Goal: Task Accomplishment & Management: Manage account settings

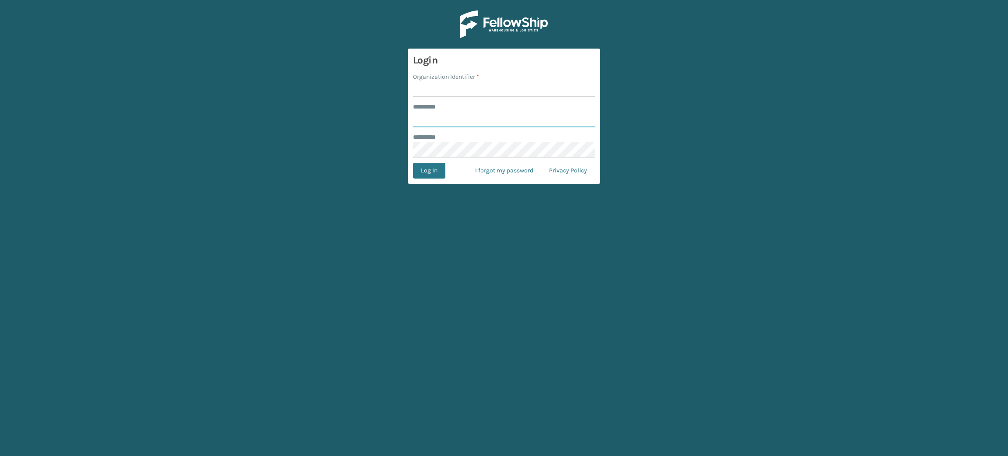
type input "********"
click at [473, 88] on input "Organization Identifier *" at bounding box center [504, 89] width 182 height 16
type input "Brightech"
click at [413, 163] on button "Log In" at bounding box center [429, 171] width 32 height 16
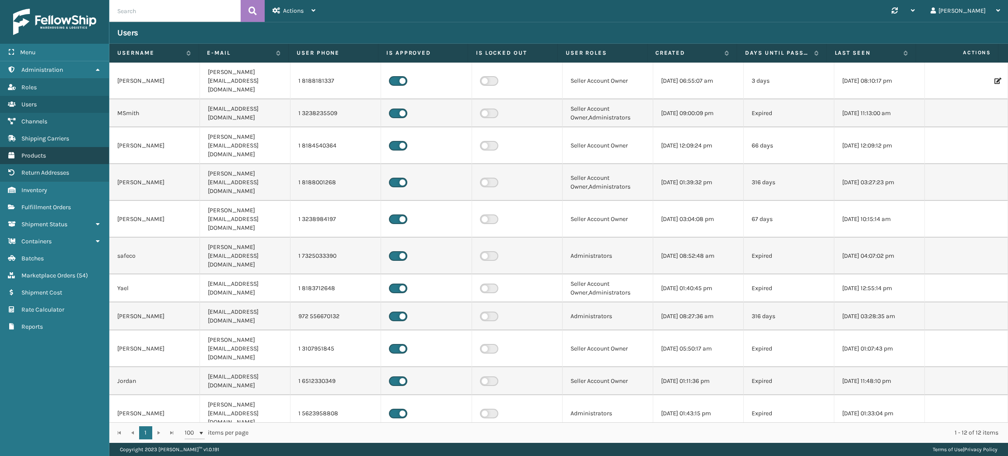
click at [46, 157] on link "Products" at bounding box center [54, 155] width 109 height 17
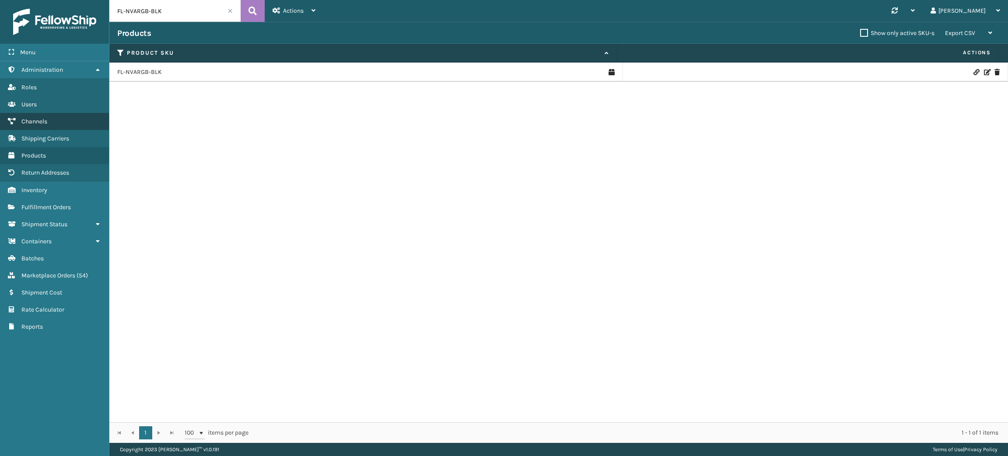
click at [52, 121] on link "Channels" at bounding box center [54, 121] width 109 height 17
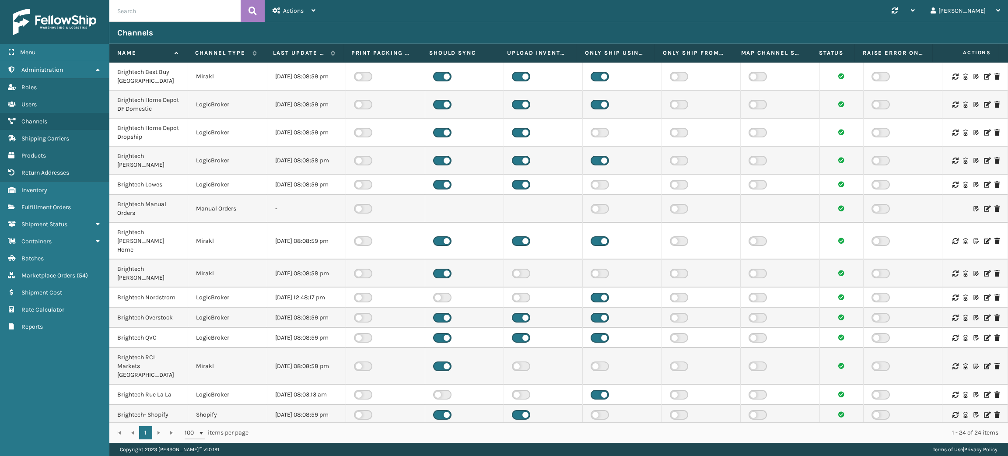
click at [984, 185] on icon at bounding box center [986, 185] width 5 height 6
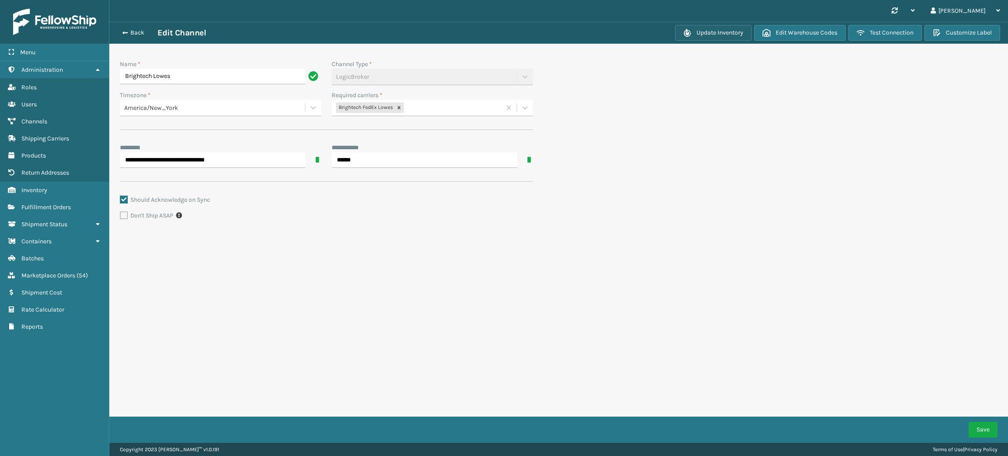
click at [742, 35] on button "Update Inventory" at bounding box center [713, 33] width 77 height 16
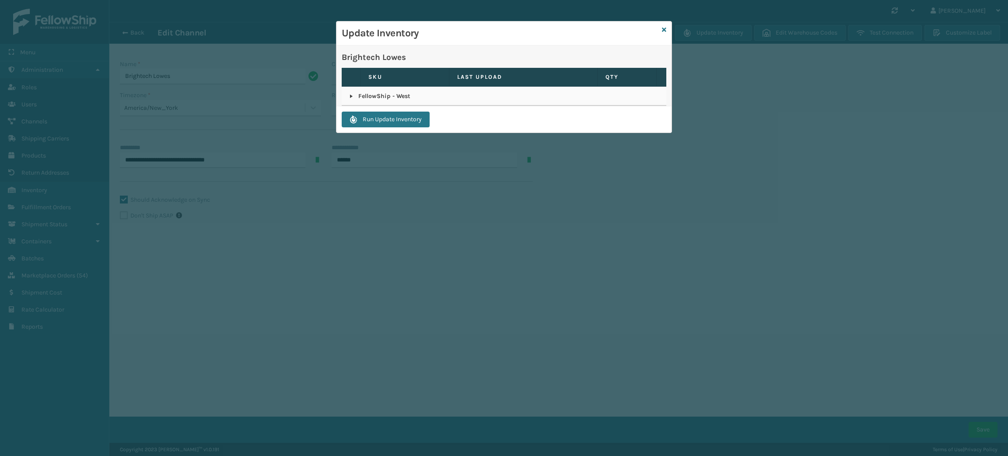
click at [349, 93] on link at bounding box center [351, 96] width 7 height 7
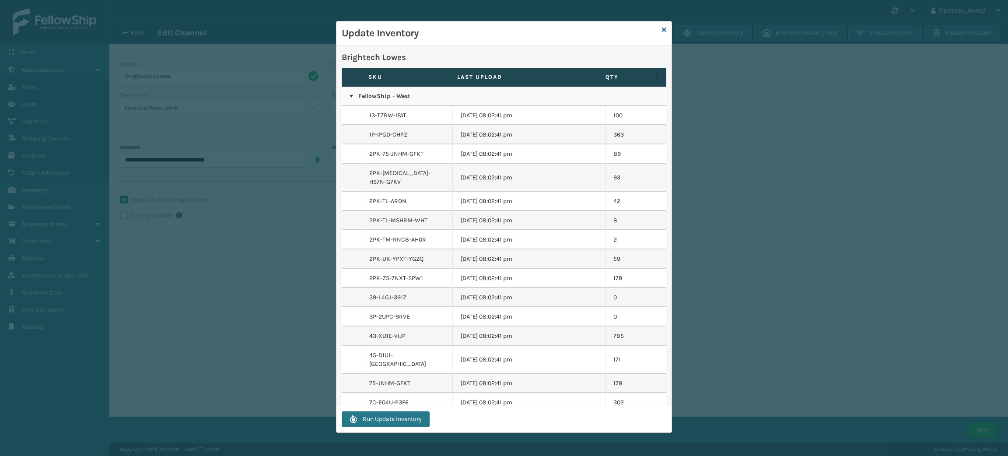
click at [552, 59] on p "Brightech Lowes" at bounding box center [504, 57] width 325 height 13
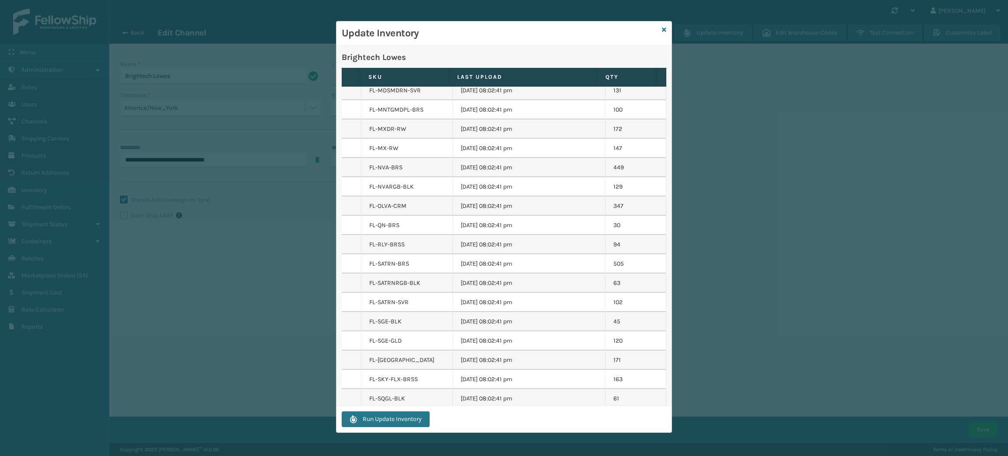
click at [541, 100] on td "09/29/2025 08:02:41 pm" at bounding box center [529, 109] width 153 height 19
click at [517, 196] on td "09/29/2025 08:02:41 pm" at bounding box center [529, 205] width 153 height 19
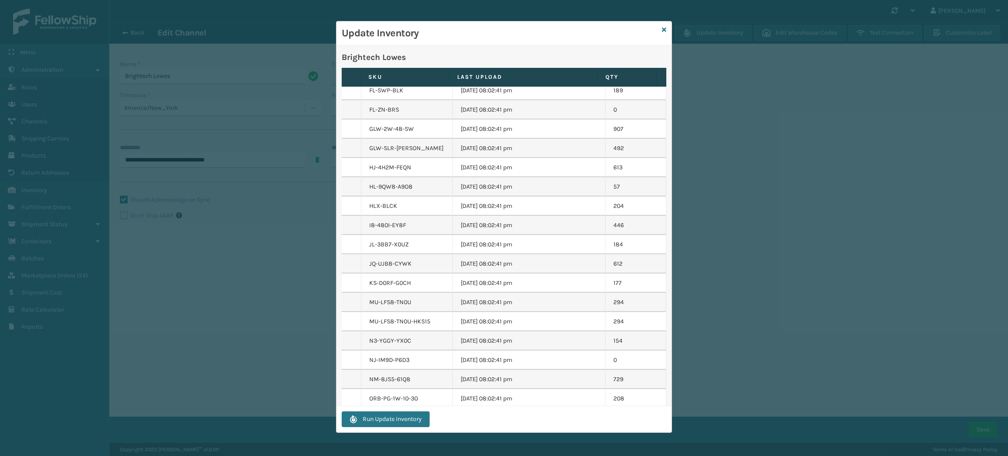
click at [571, 273] on td "09/29/2025 08:02:41 pm" at bounding box center [529, 282] width 153 height 19
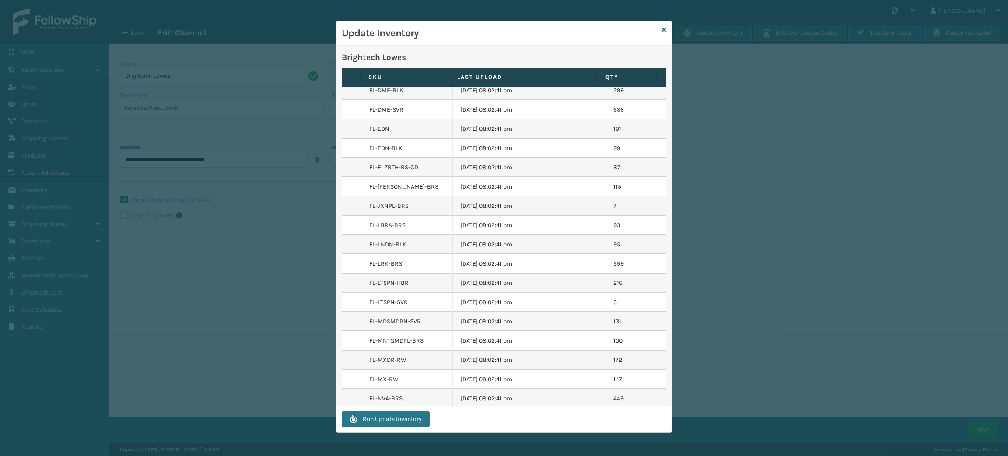
click at [519, 273] on td "09/29/2025 08:02:41 pm" at bounding box center [529, 282] width 153 height 19
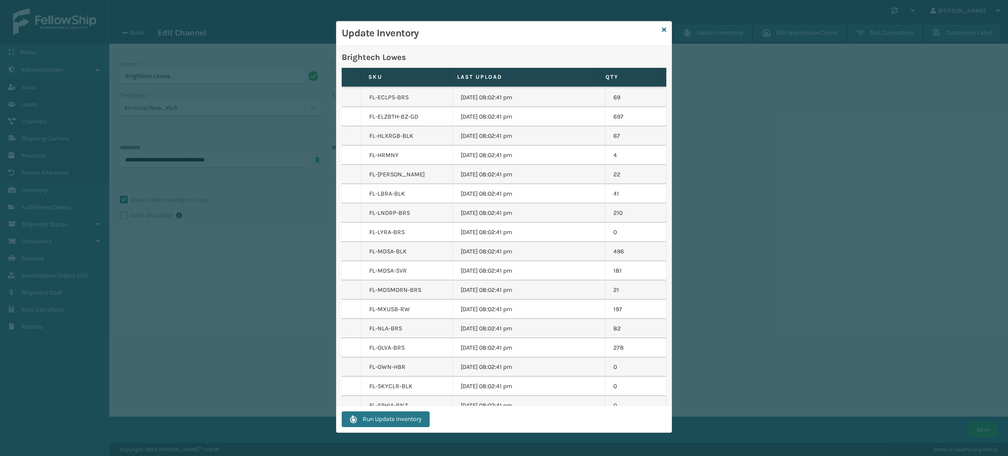
click at [488, 242] on td "09/29/2025 08:02:41 pm" at bounding box center [529, 251] width 153 height 19
